Goal: Task Accomplishment & Management: Use online tool/utility

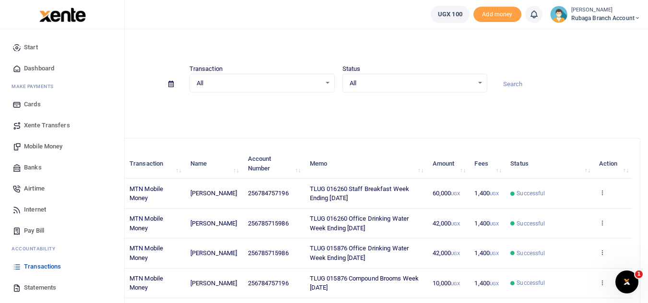
click at [53, 128] on span "Xente Transfers" at bounding box center [47, 126] width 46 height 10
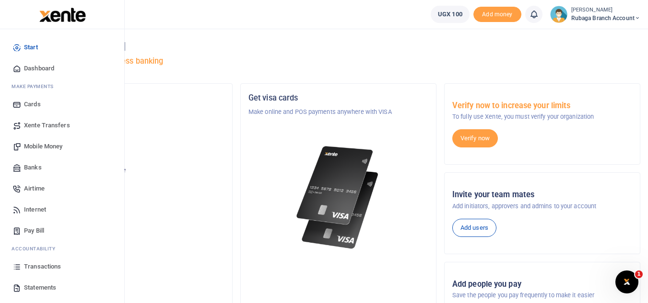
click at [50, 271] on span "Transactions" at bounding box center [42, 267] width 37 height 10
